Goal: Transaction & Acquisition: Subscribe to service/newsletter

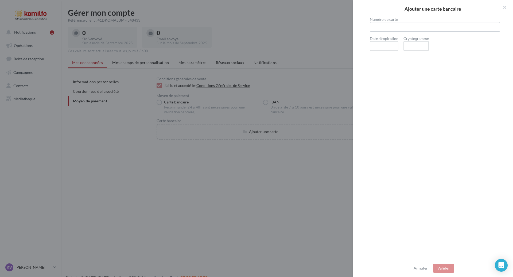
click at [419, 24] on div at bounding box center [435, 27] width 130 height 10
click at [444, 266] on button "Valider" at bounding box center [443, 268] width 21 height 9
click at [414, 236] on div "Numéro de carte Date d'expiration Cryptogramme" at bounding box center [434, 139] width 164 height 243
click at [440, 268] on div "Annuler Valider" at bounding box center [432, 269] width 160 height 18
click at [503, 6] on button "button" at bounding box center [501, 8] width 21 height 16
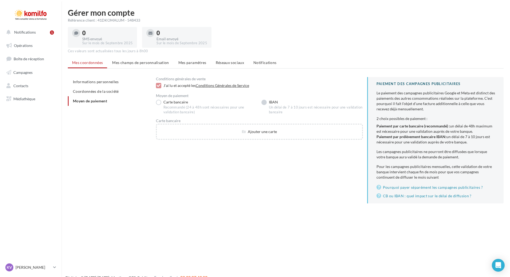
click at [275, 104] on label "IBAN Un délai de 7 à 10 jours est nécessaire pour une validation bancaire" at bounding box center [311, 107] width 101 height 15
click at [175, 103] on label "Carte bancaire Recommandé (24 à 48h sont nécessaires pour une validation bancai…" at bounding box center [206, 107] width 101 height 15
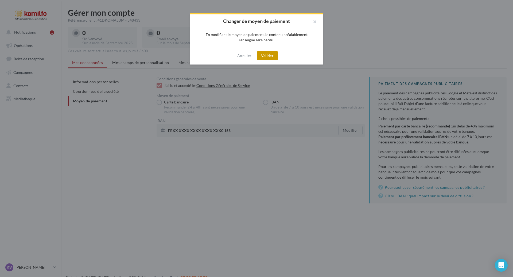
click at [266, 54] on button "Valider" at bounding box center [267, 55] width 21 height 9
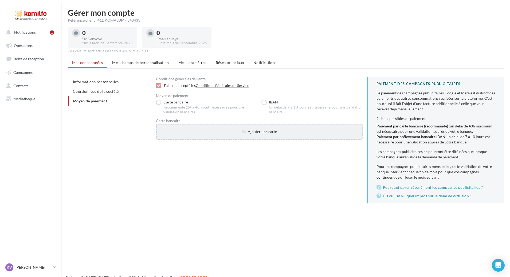
click at [262, 130] on div "Ajouter une carte" at bounding box center [259, 131] width 205 height 5
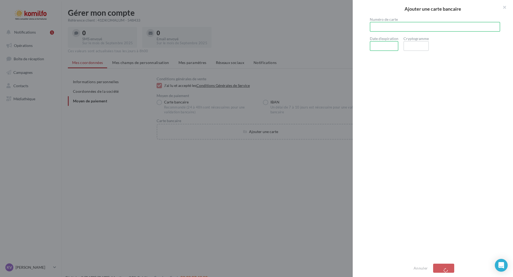
click at [406, 45] on div at bounding box center [415, 46] width 25 height 10
click at [436, 129] on div "Numéro de carte Date d'expiration Cryptogramme" at bounding box center [434, 139] width 164 height 243
click at [503, 8] on button "button" at bounding box center [501, 8] width 21 height 16
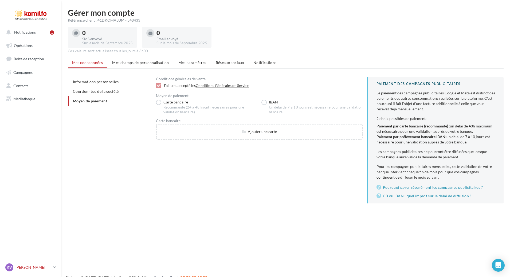
click at [35, 268] on p "[PERSON_NAME]" at bounding box center [33, 267] width 36 height 5
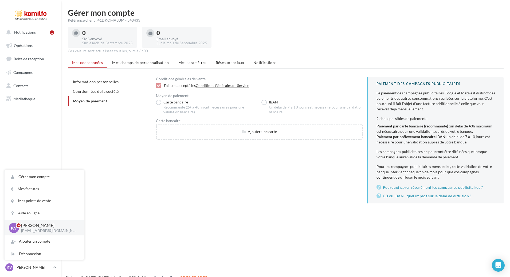
click at [89, 171] on div "Informations personnelles Coordonnées de la société Moyen de paiement Condition…" at bounding box center [288, 142] width 440 height 131
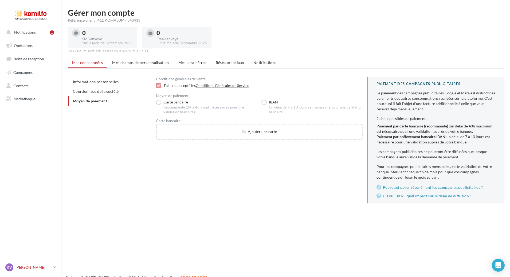
click at [52, 269] on link "Kv Kévin BOUVIER kbouvier@komilfo-alumd.fr" at bounding box center [30, 268] width 53 height 10
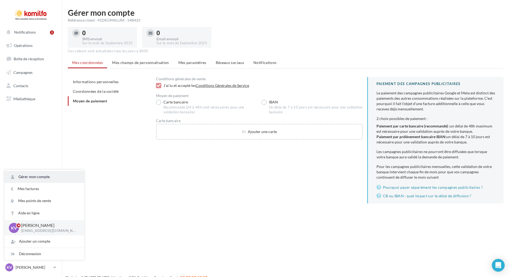
click at [45, 178] on link "Gérer mon compte" at bounding box center [45, 177] width 80 height 12
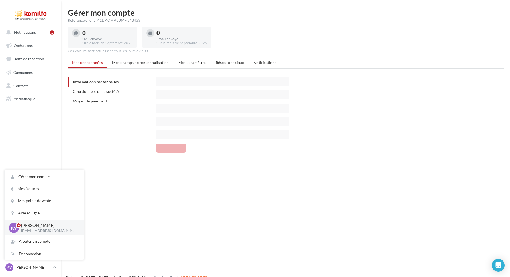
click at [104, 153] on div "Gérer mon compte Référence client : 41DKOMALUM - 548433 0 SMS envoyé Sur le moi…" at bounding box center [285, 85] width 449 height 153
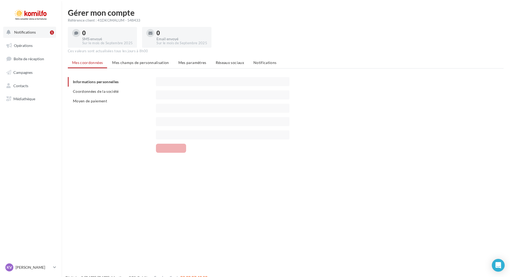
click at [20, 34] on span "Notifications" at bounding box center [25, 32] width 22 height 5
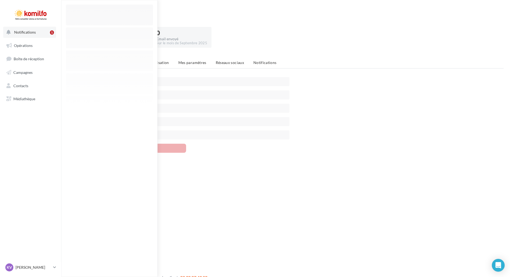
click at [25, 33] on span "Notifications" at bounding box center [25, 32] width 22 height 5
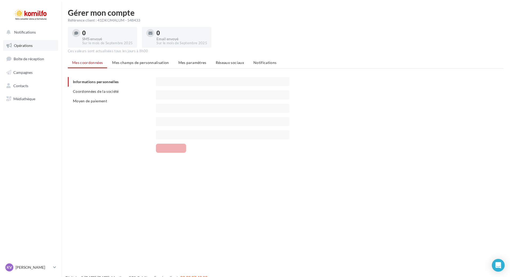
click at [27, 45] on span "Opérations" at bounding box center [23, 45] width 19 height 5
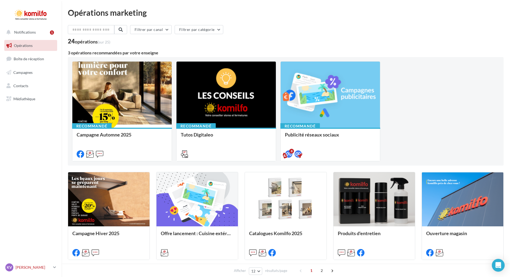
click at [52, 268] on link "Kv Kévin BOUVIER kbouvier@komilfo-alumd.fr" at bounding box center [30, 268] width 53 height 10
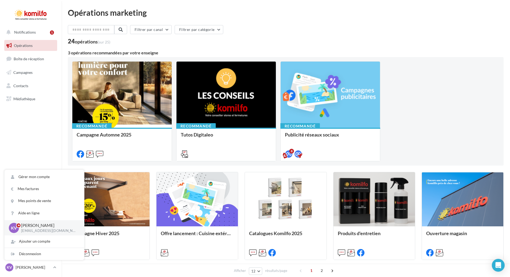
click at [356, 28] on div "Filtrer par canal Filtrer par catégorie" at bounding box center [286, 30] width 436 height 11
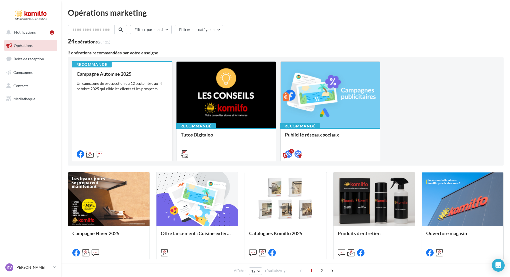
click at [124, 104] on div "Campagne Automne 2025 Un campagne de prospection du 12 septembre au 4 octobre 2…" at bounding box center [122, 113] width 91 height 85
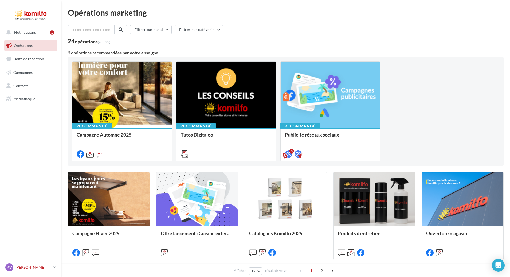
click at [30, 265] on p "[PERSON_NAME]" at bounding box center [33, 267] width 36 height 5
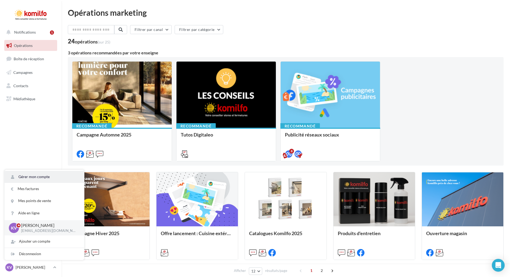
click at [45, 174] on link "Gérer mon compte" at bounding box center [45, 177] width 80 height 12
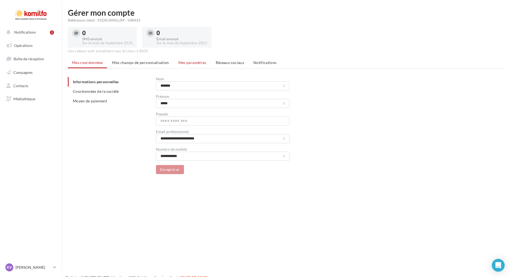
click at [197, 62] on span "Mes paramètres" at bounding box center [192, 62] width 28 height 5
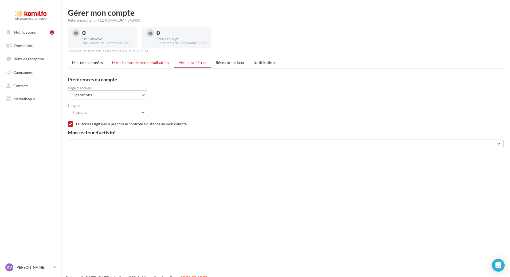
click at [140, 63] on span "Mes champs de personnalisation" at bounding box center [140, 62] width 57 height 5
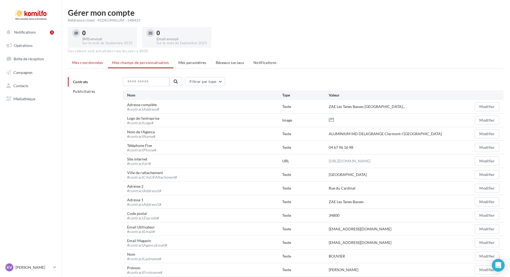
click at [98, 62] on span "Mes coordonnées" at bounding box center [87, 62] width 31 height 5
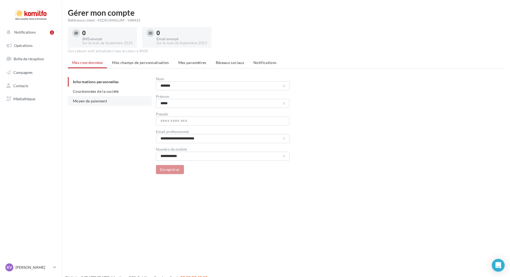
click at [99, 103] on span "Moyen de paiement" at bounding box center [90, 101] width 34 height 5
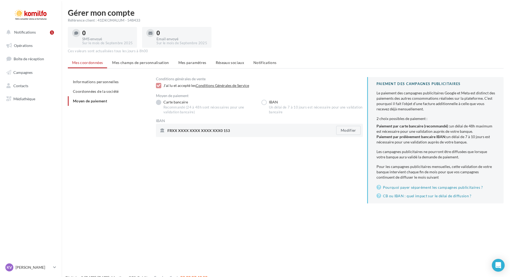
click at [185, 102] on label "Carte bancaire Recommandé (24 à 48h sont nécessaires pour une validation bancai…" at bounding box center [206, 107] width 101 height 15
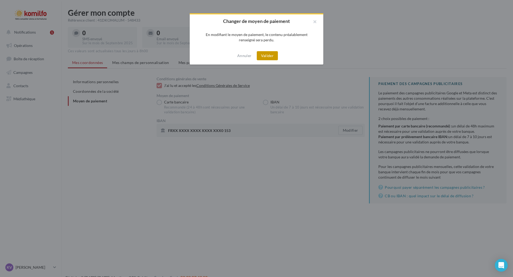
click at [265, 55] on button "Valider" at bounding box center [267, 55] width 21 height 9
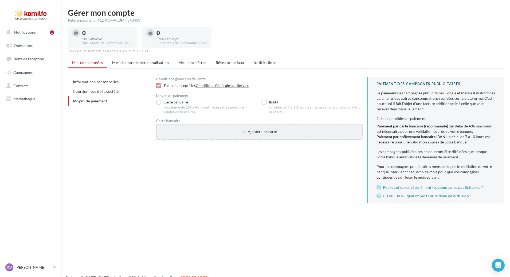
click at [283, 130] on div "Ajouter une carte" at bounding box center [259, 131] width 205 height 5
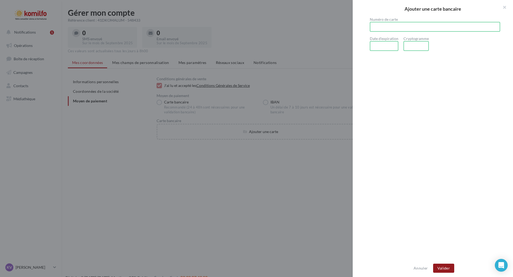
click at [442, 269] on button "Valider" at bounding box center [443, 268] width 21 height 9
click at [446, 269] on button "Valider" at bounding box center [443, 268] width 21 height 9
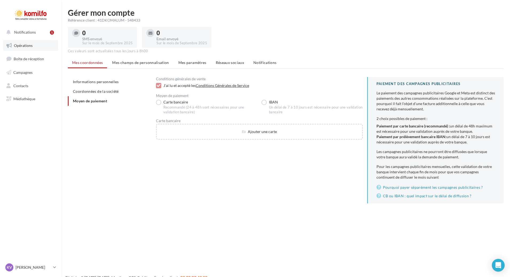
click at [24, 47] on span "Opérations" at bounding box center [23, 45] width 19 height 5
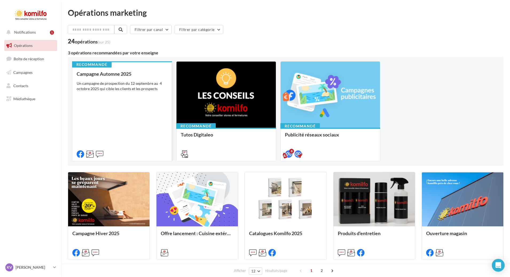
click at [126, 99] on div "Campagne Automne 2025 Un campagne de prospection du 12 septembre au 4 octobre 2…" at bounding box center [122, 113] width 91 height 85
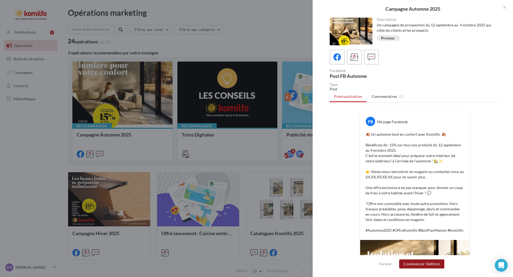
click at [422, 264] on button "Commencer l'édition" at bounding box center [421, 264] width 45 height 9
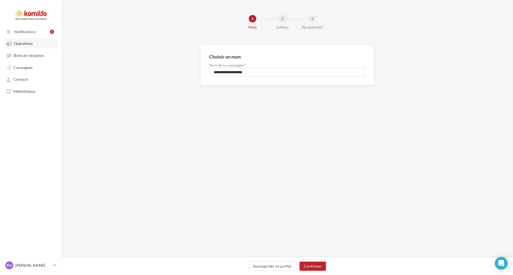
click at [27, 40] on link "Opérations" at bounding box center [30, 43] width 55 height 10
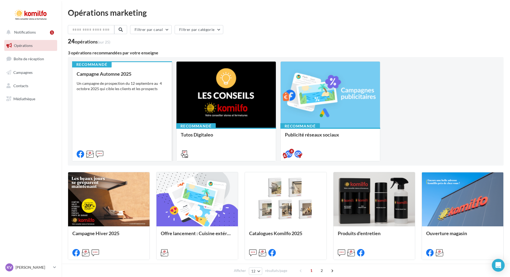
click at [113, 104] on div "Campagne Automne 2025 Un campagne de prospection du 12 septembre au 4 octobre 2…" at bounding box center [122, 113] width 91 height 85
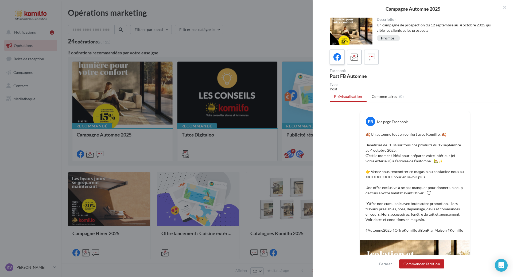
click at [338, 58] on icon at bounding box center [337, 57] width 8 height 8
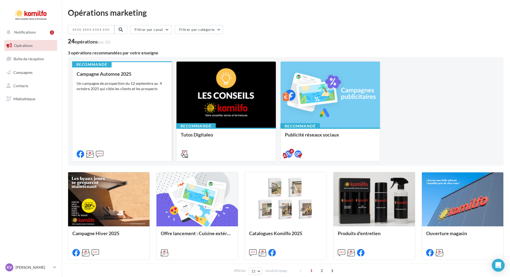
click at [135, 121] on div "Campagne Automne 2025 Un campagne de prospection du 12 septembre au 4 octobre 2…" at bounding box center [122, 113] width 91 height 85
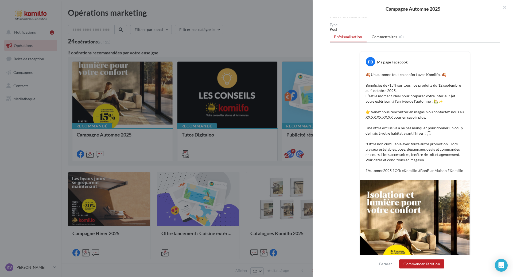
scroll to position [97, 0]
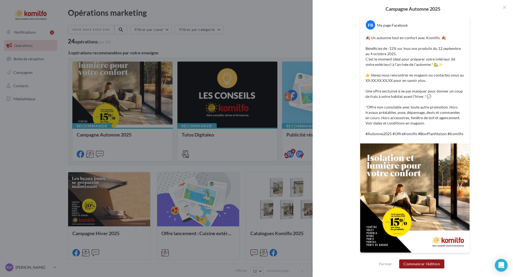
click at [418, 265] on button "Commencer l'édition" at bounding box center [421, 264] width 45 height 9
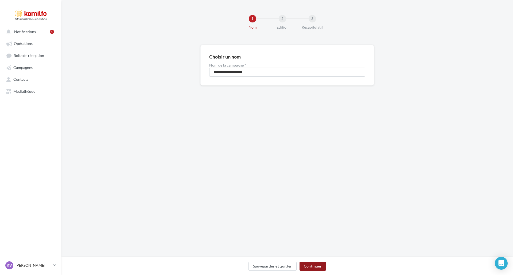
click at [310, 265] on button "Continuer" at bounding box center [312, 265] width 26 height 9
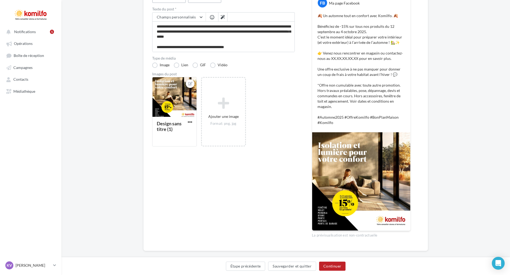
scroll to position [83, 0]
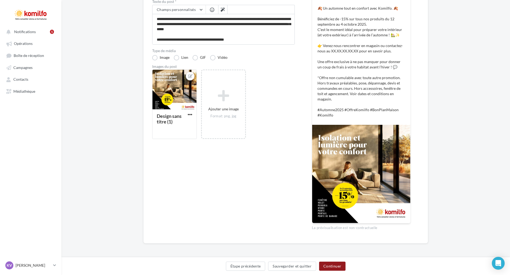
click at [329, 265] on button "Continuer" at bounding box center [332, 265] width 26 height 9
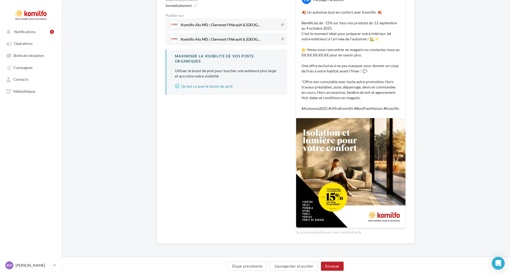
scroll to position [83, 0]
click at [334, 265] on button "Envoyer" at bounding box center [332, 265] width 23 height 9
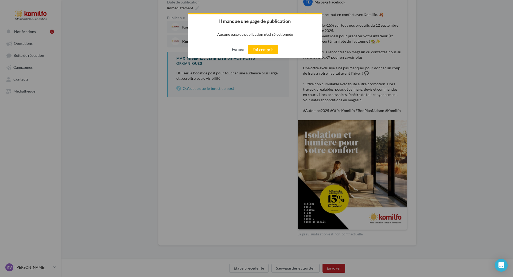
click at [243, 51] on button "Fermer" at bounding box center [238, 49] width 13 height 9
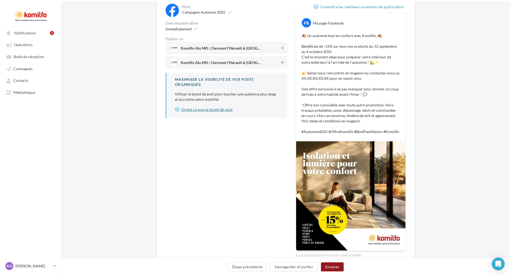
scroll to position [0, 0]
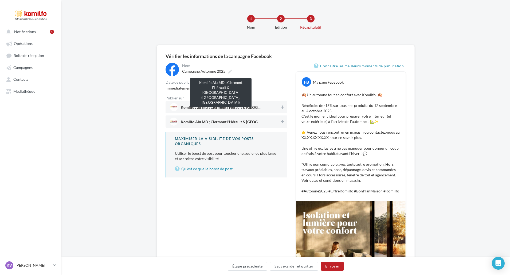
click at [239, 107] on span "Komilfo Alu MD ; Clermont l'Hérault & [GEOGRAPHIC_DATA] ([GEOGRAPHIC_DATA][PERS…" at bounding box center [221, 108] width 80 height 6
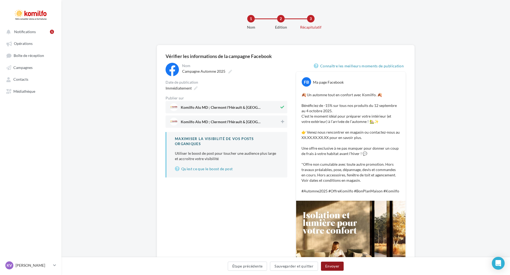
click at [327, 268] on button "Envoyer" at bounding box center [332, 265] width 23 height 9
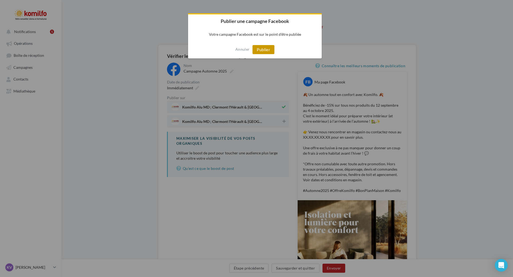
click at [259, 50] on button "Publier" at bounding box center [263, 49] width 22 height 9
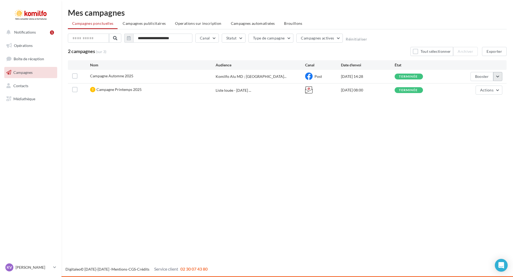
click at [496, 77] on button "button" at bounding box center [497, 76] width 9 height 9
click at [428, 114] on div "Notifications 1 Opérations Boîte de réception Campagnes Contacts Mes cibles Méd…" at bounding box center [256, 138] width 513 height 277
click at [500, 78] on button "button" at bounding box center [497, 76] width 9 height 9
click at [469, 91] on button "Voir les résultats" at bounding box center [475, 89] width 53 height 14
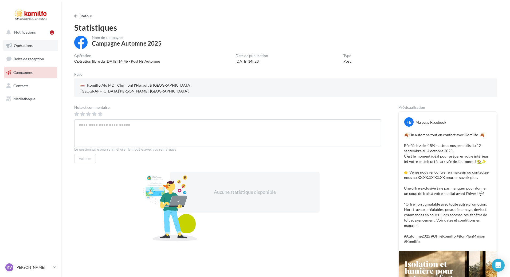
click at [28, 44] on span "Opérations" at bounding box center [23, 45] width 19 height 5
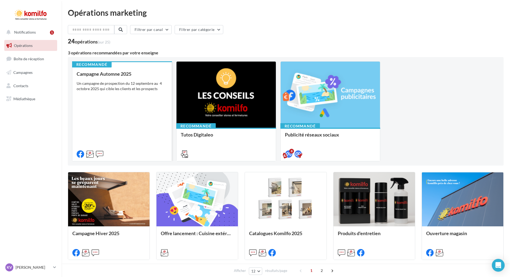
click at [141, 95] on div "Campagne Automne 2025 Un campagne de prospection du 12 septembre au 4 octobre 2…" at bounding box center [122, 113] width 91 height 85
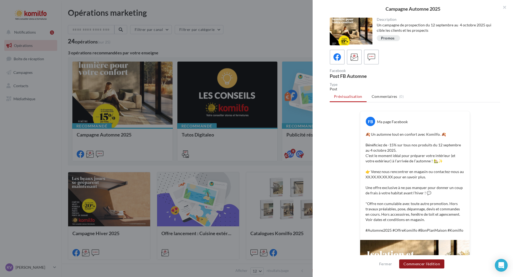
click at [418, 265] on button "Commencer l'édition" at bounding box center [421, 264] width 45 height 9
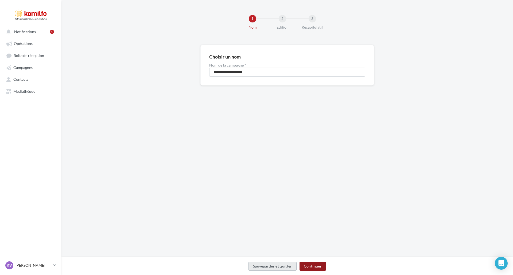
click at [312, 267] on button "Continuer" at bounding box center [312, 265] width 26 height 9
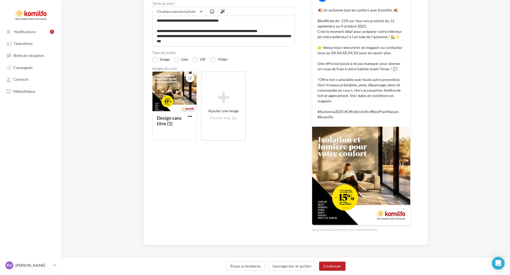
scroll to position [83, 0]
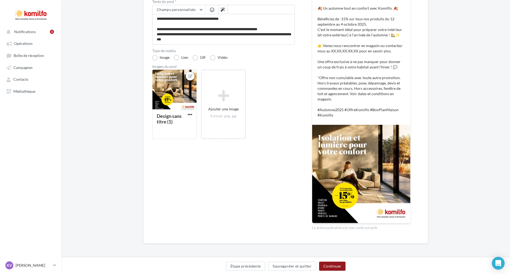
click at [331, 268] on button "Continuer" at bounding box center [332, 265] width 26 height 9
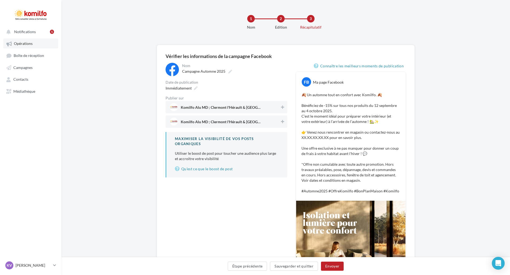
click at [37, 46] on link "Opérations" at bounding box center [30, 43] width 55 height 10
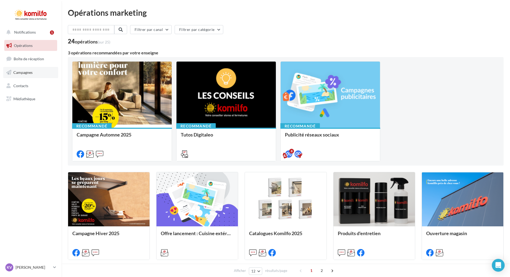
click at [33, 68] on link "Campagnes" at bounding box center [30, 72] width 55 height 11
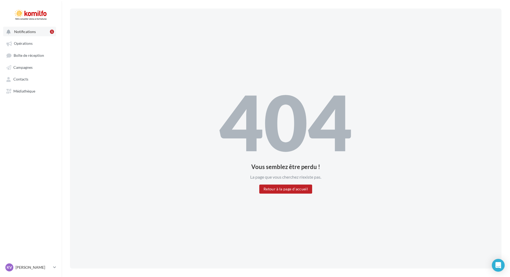
click at [32, 30] on span "Notifications" at bounding box center [25, 31] width 22 height 5
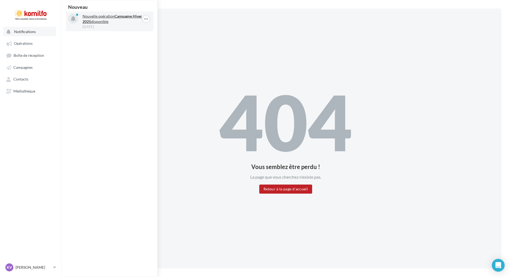
click at [121, 15] on strong "Campagne Hiver 2025" at bounding box center [113, 19] width 60 height 10
